Goal: Check status: Check status

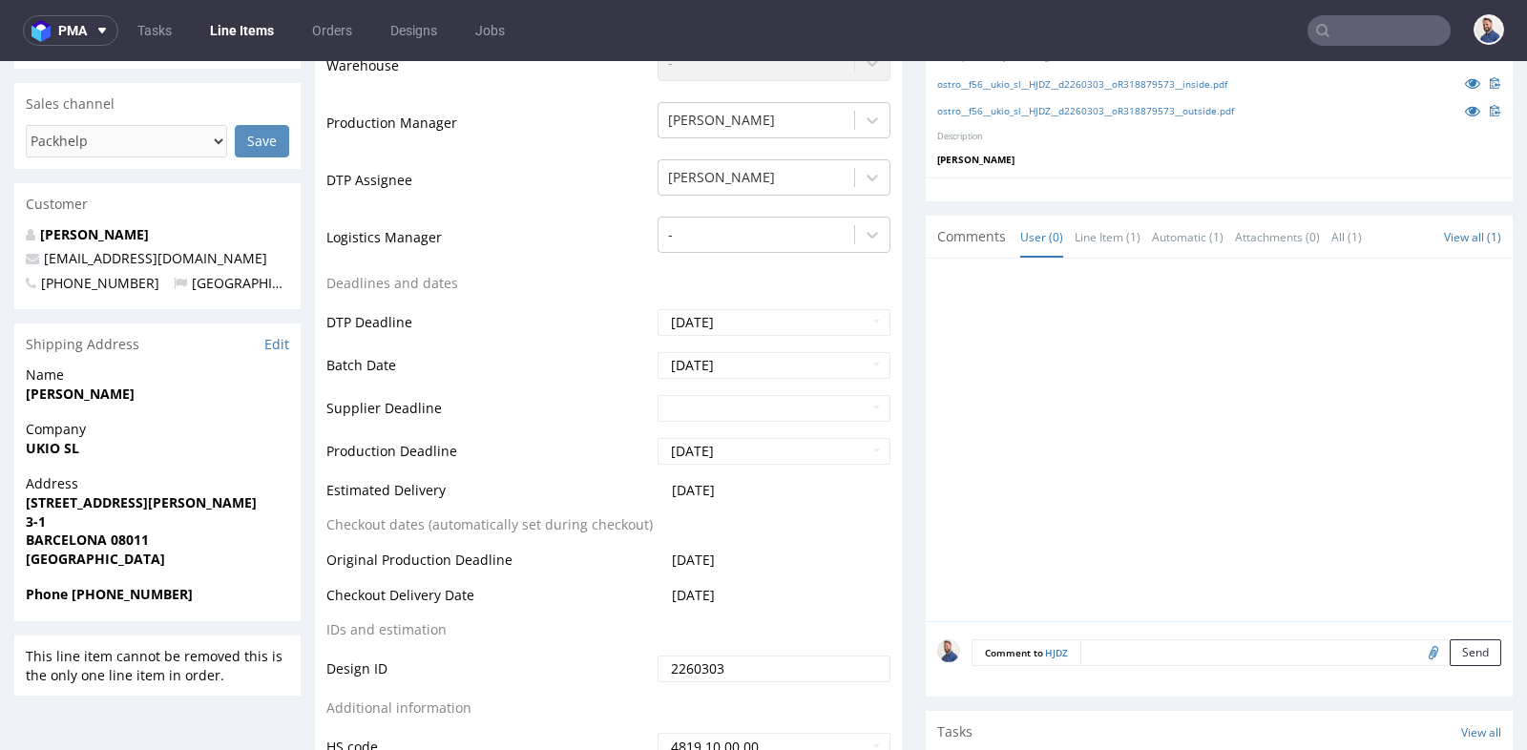
scroll to position [200, 0]
click at [1354, 38] on input "text" at bounding box center [1378, 30] width 143 height 31
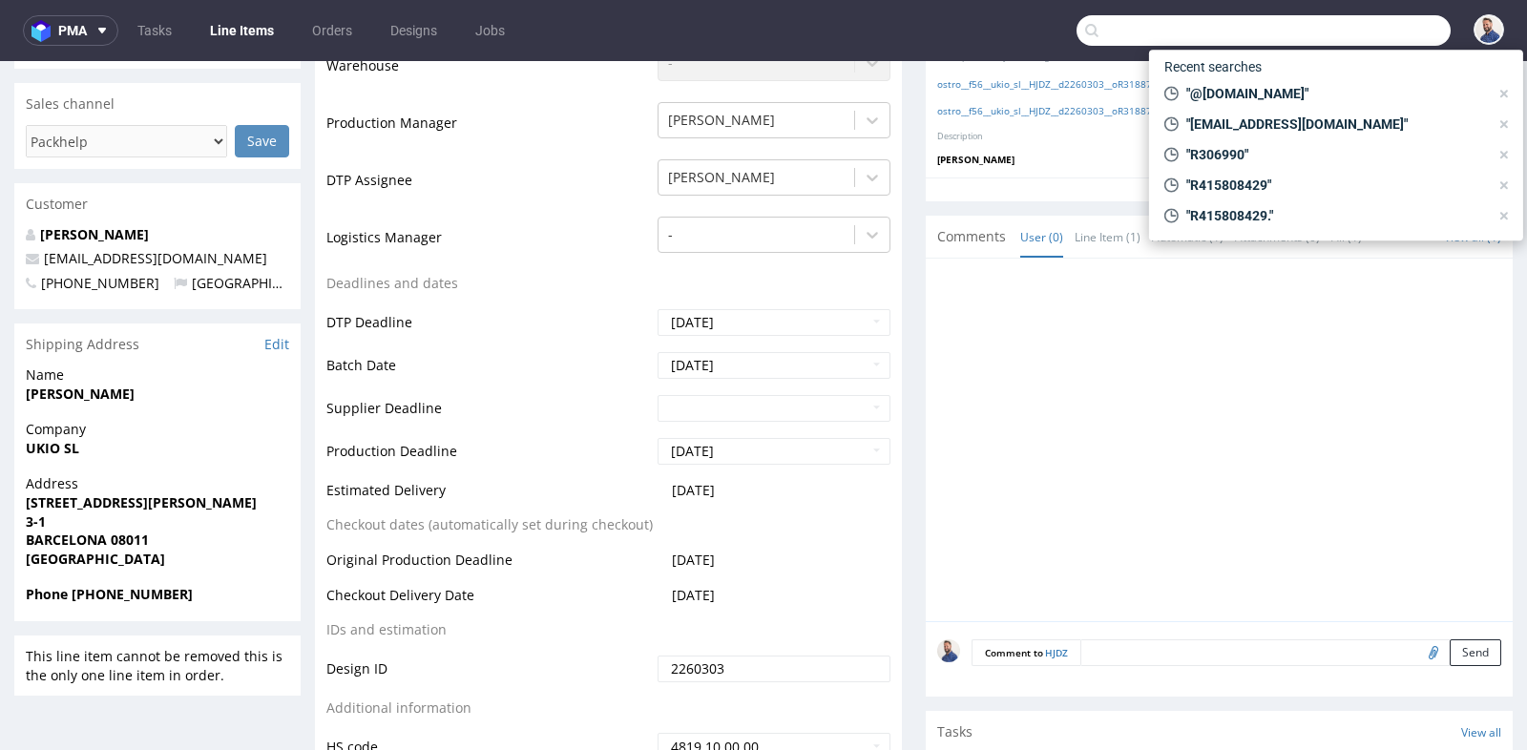
paste input "R318879573"
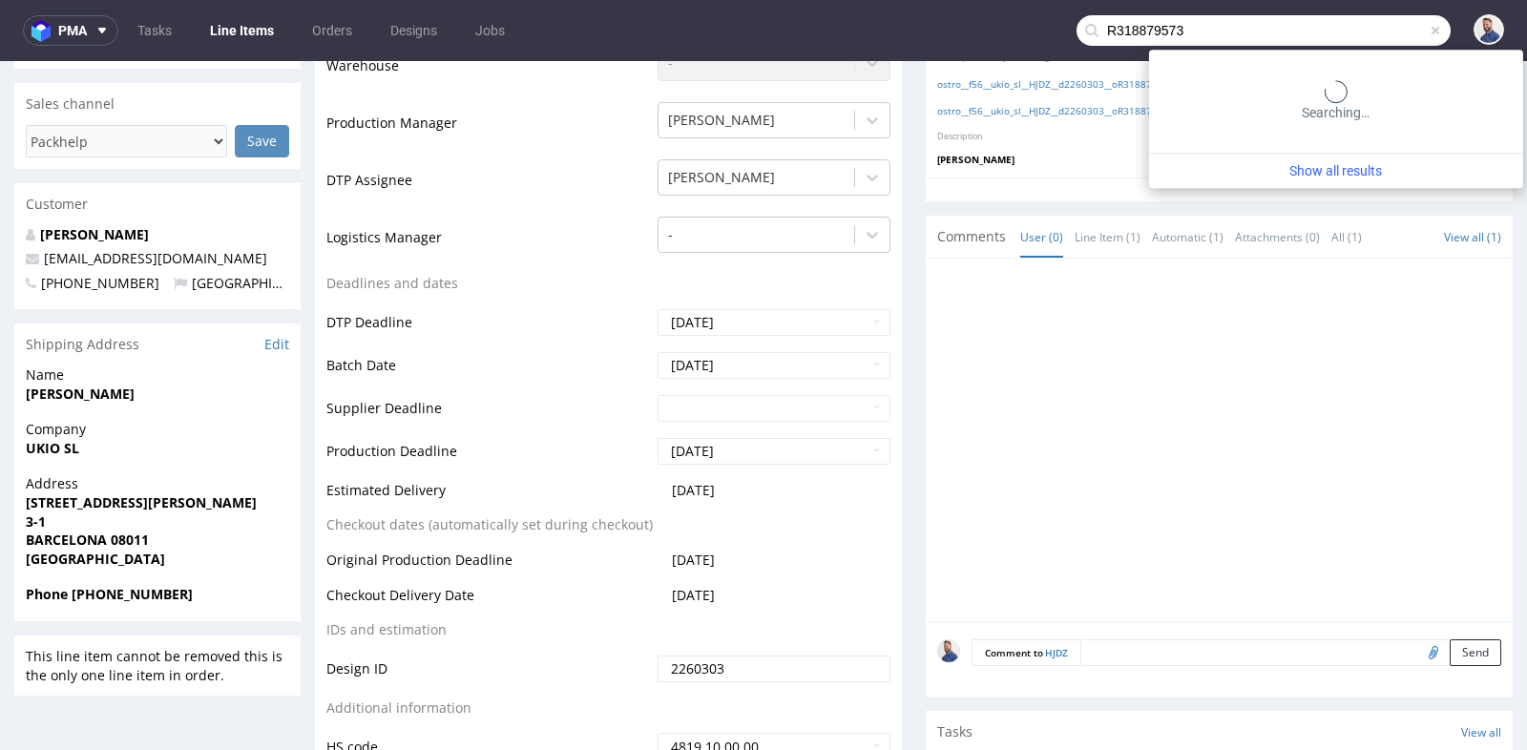
type input "R318879573"
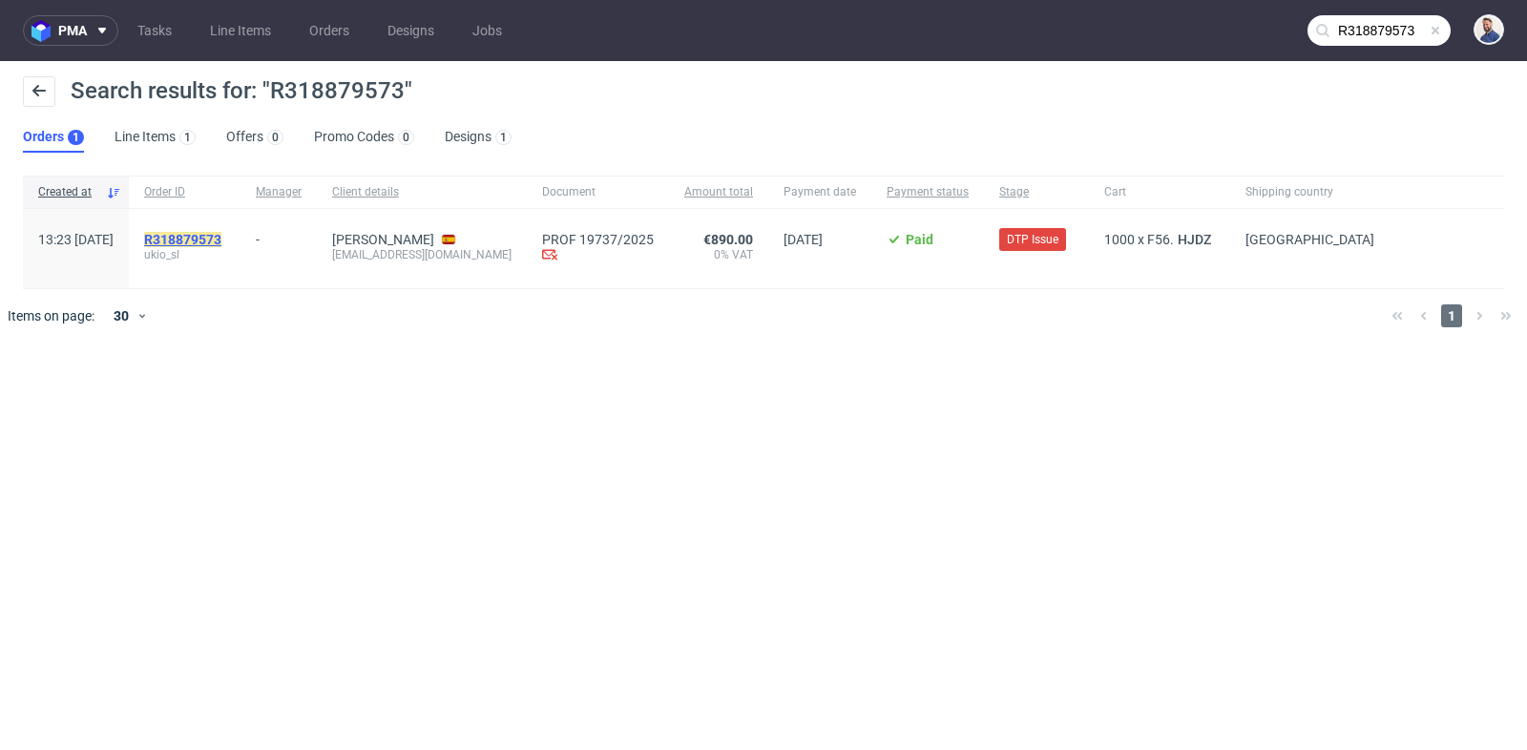
click at [221, 241] on mark "R318879573" at bounding box center [182, 239] width 77 height 15
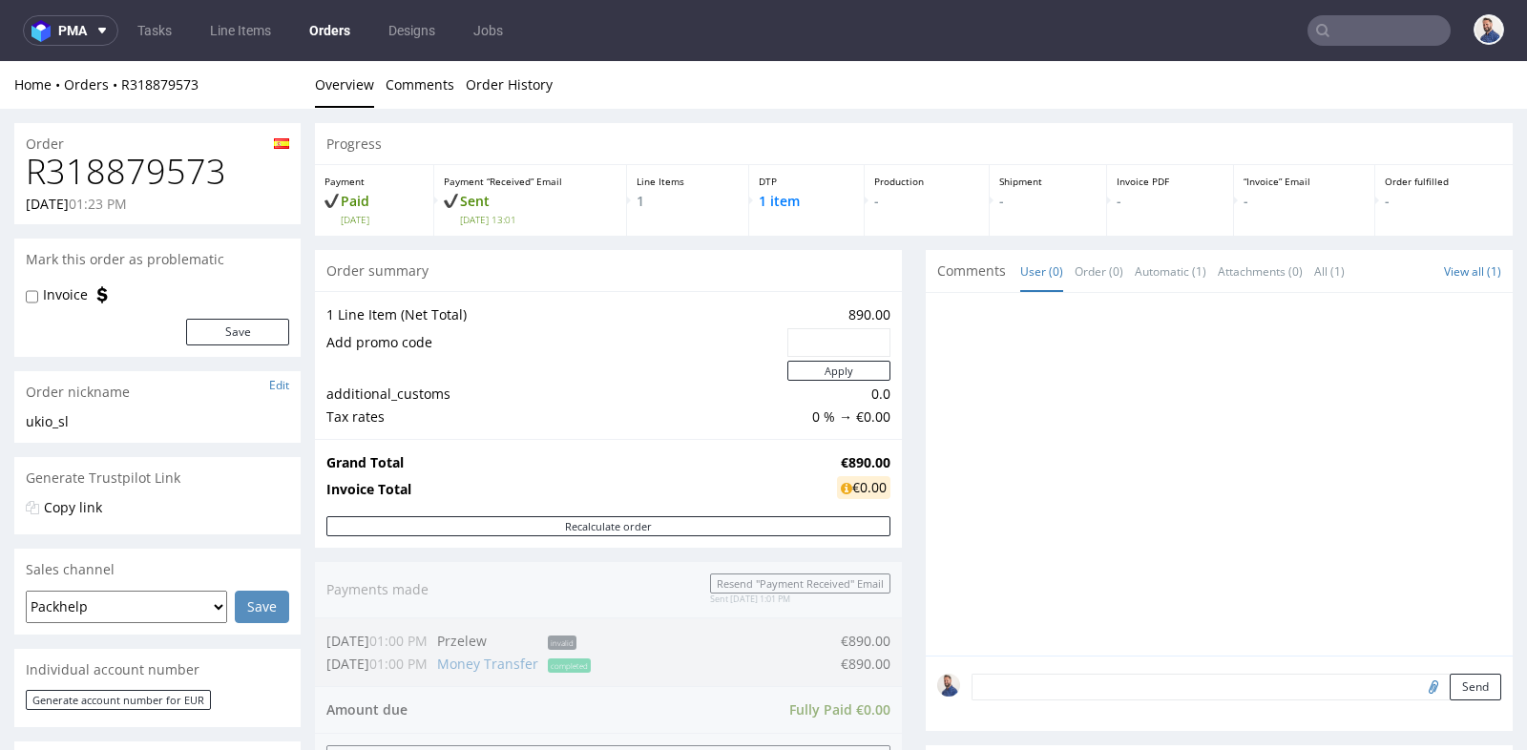
click at [902, 430] on div "Progress Payment Paid [DATE] Payment “Received” Email Sent [DATE] 13:01 Line It…" at bounding box center [914, 650] width 1198 height 1055
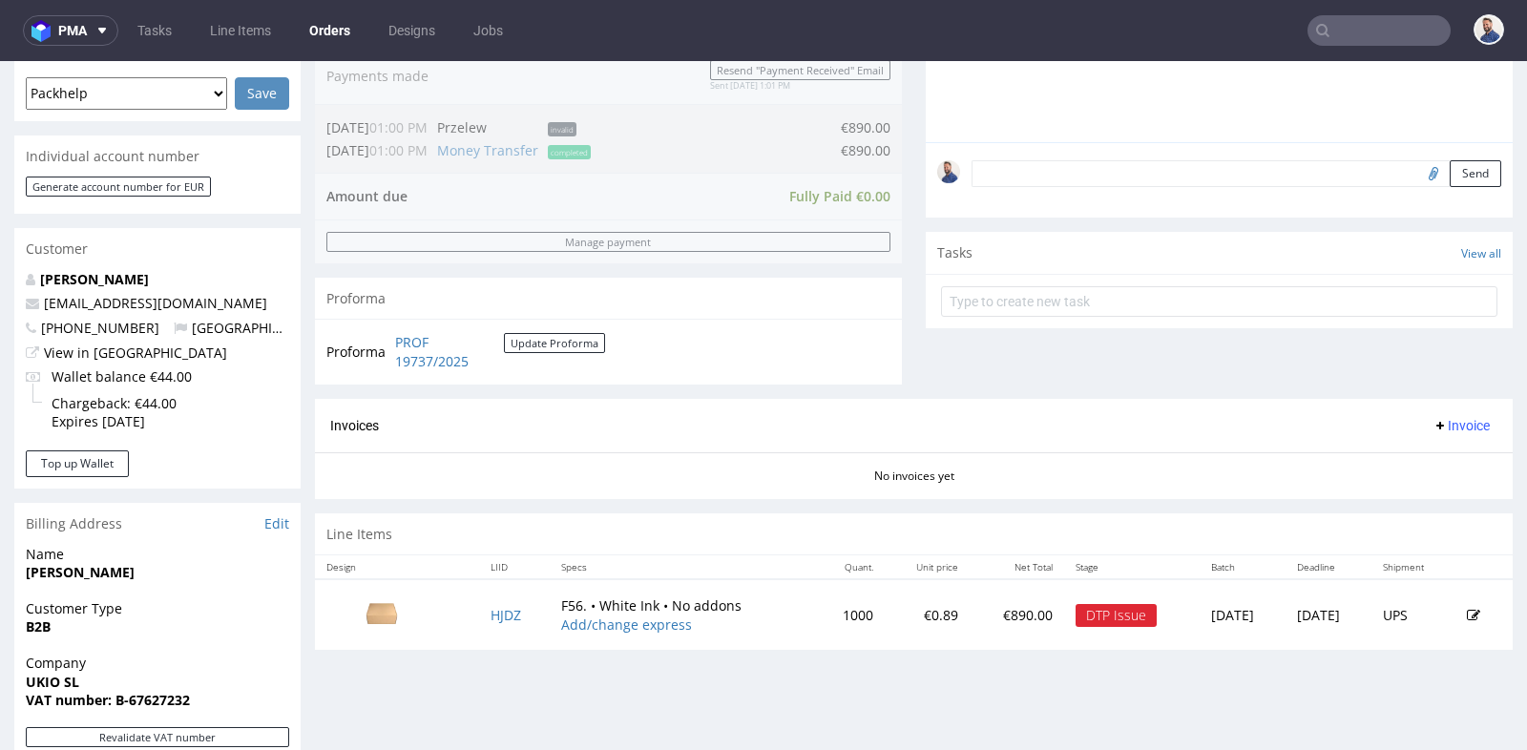
scroll to position [509, 0]
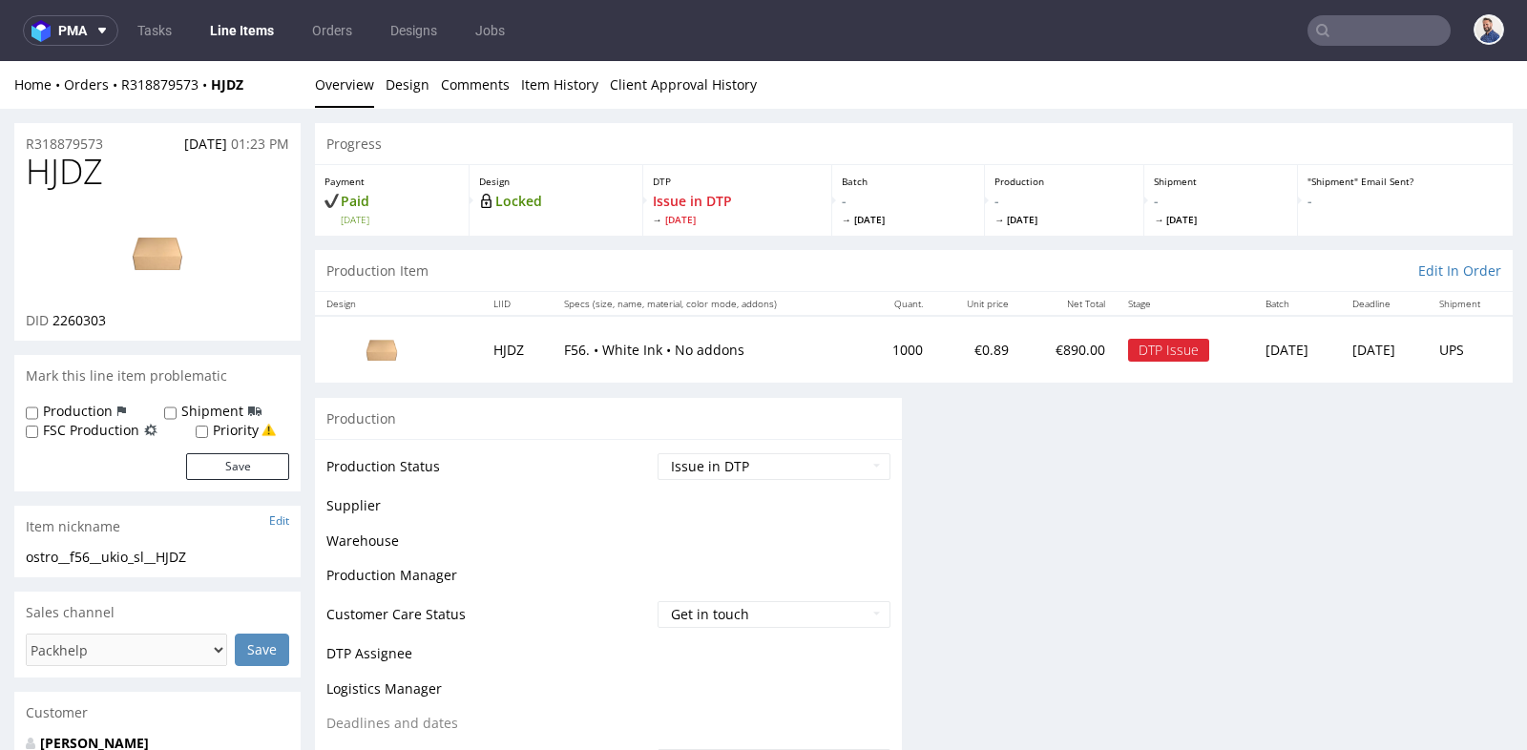
click at [893, 411] on div "Progress Payment Paid [DATE] Design Locked DTP Issue in DTP [DATE] Batch - [DAT…" at bounding box center [914, 714] width 1198 height 1183
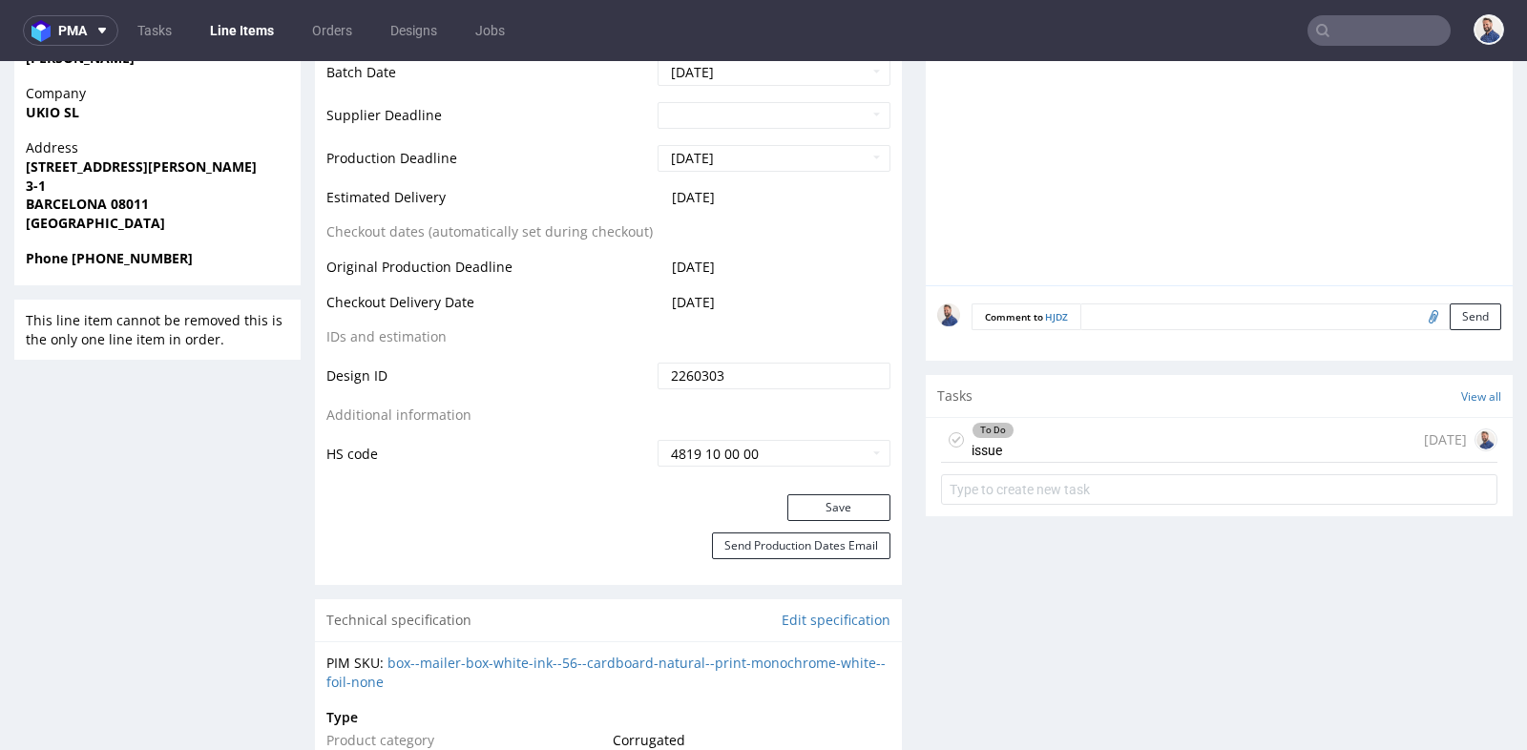
scroll to position [847, 0]
click at [1043, 419] on div "To Do issue [DATE]" at bounding box center [1219, 437] width 556 height 45
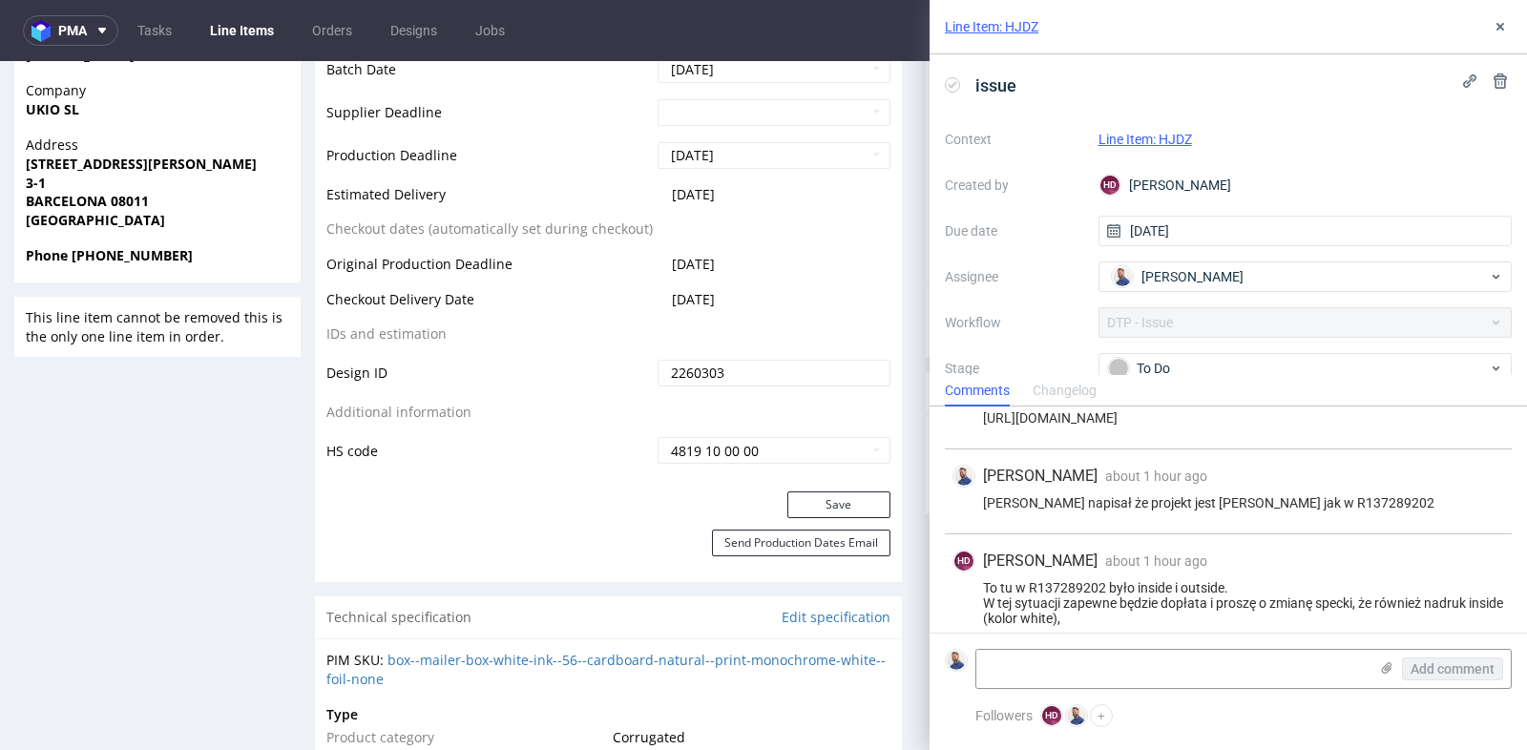
scroll to position [315, 0]
